Goal: Task Accomplishment & Management: Use online tool/utility

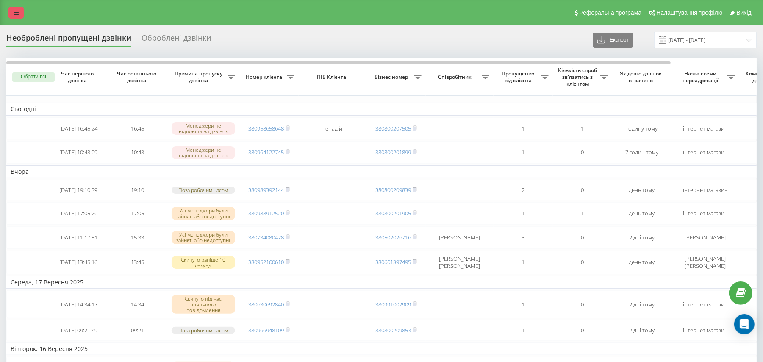
click at [13, 14] on link at bounding box center [15, 13] width 15 height 12
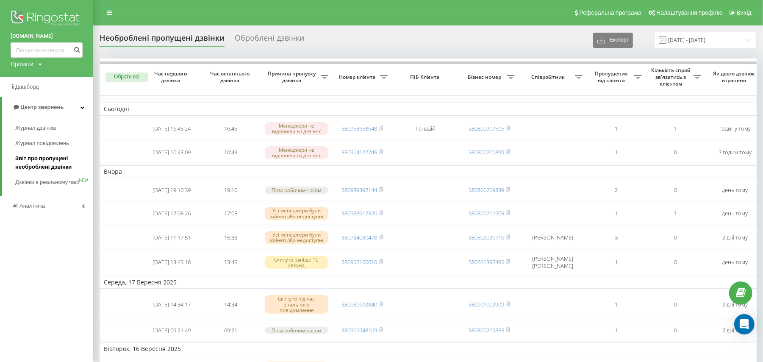
click at [48, 163] on span "Звіт про пропущені необроблені дзвінки" at bounding box center [52, 162] width 74 height 17
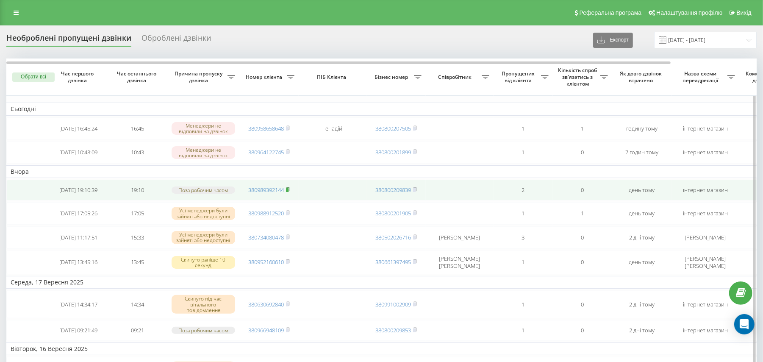
click at [287, 192] on icon at bounding box center [288, 189] width 4 height 5
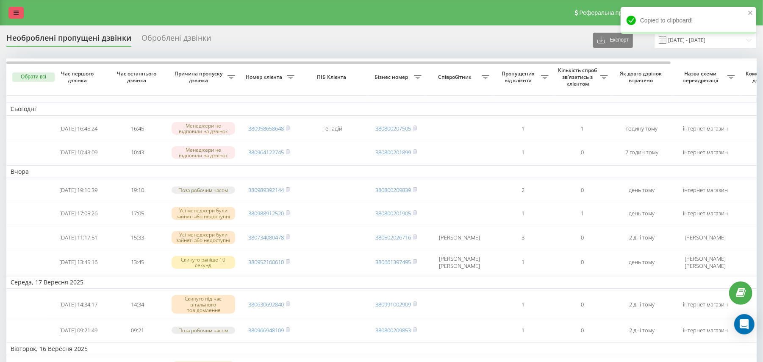
click at [14, 14] on icon at bounding box center [16, 13] width 5 height 6
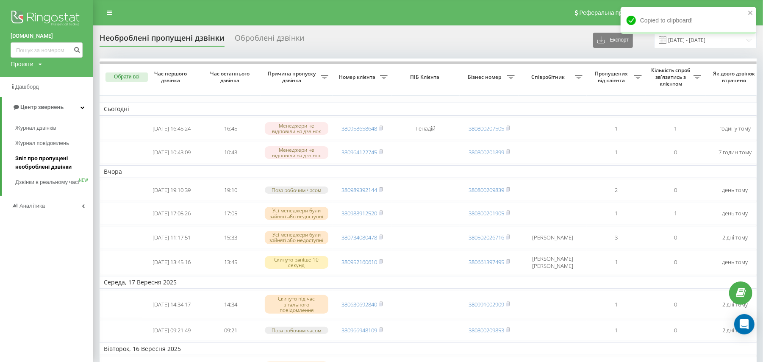
click at [51, 165] on span "Звіт про пропущені необроблені дзвінки" at bounding box center [52, 162] width 74 height 17
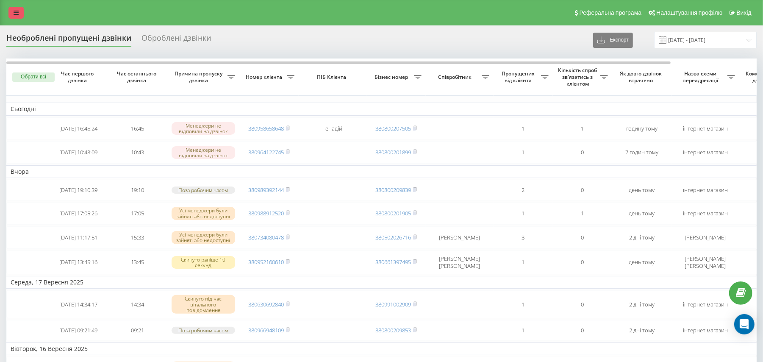
click at [21, 11] on link at bounding box center [15, 13] width 15 height 12
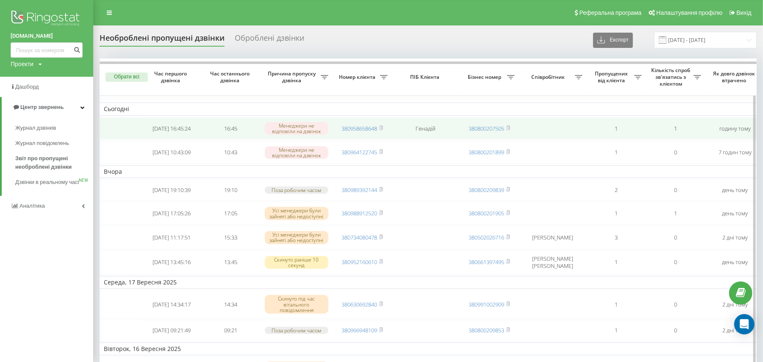
drag, startPoint x: 46, startPoint y: 160, endPoint x: 409, endPoint y: 139, distance: 363.6
click at [47, 160] on span "Звіт про пропущені необроблені дзвінки" at bounding box center [52, 162] width 74 height 17
